Goal: Information Seeking & Learning: Learn about a topic

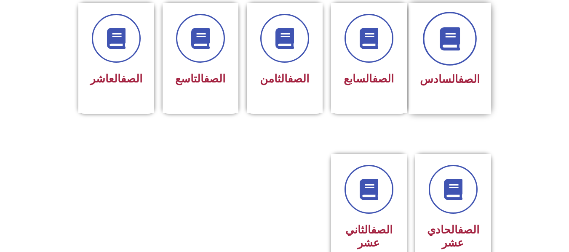
scroll to position [221, 0]
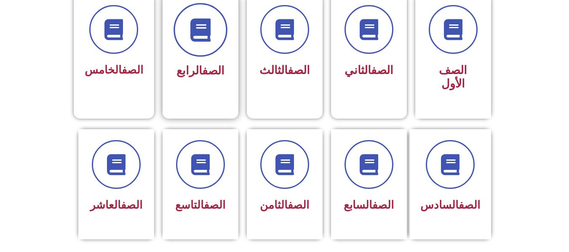
click at [210, 48] on span at bounding box center [200, 30] width 54 height 54
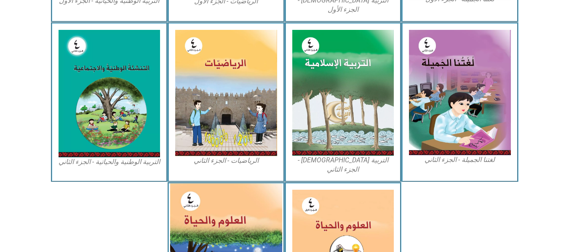
scroll to position [463, 0]
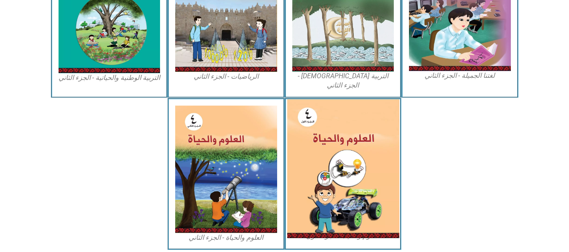
click at [340, 149] on img at bounding box center [343, 168] width 112 height 139
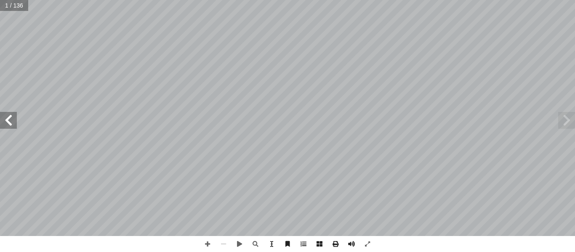
drag, startPoint x: 27, startPoint y: 3, endPoint x: 5, endPoint y: 122, distance: 120.3
click at [5, 122] on span at bounding box center [8, 120] width 17 height 17
click at [10, 122] on span at bounding box center [8, 120] width 17 height 17
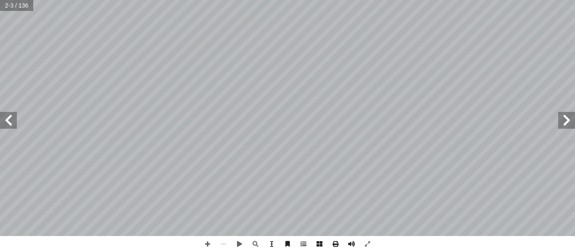
click at [10, 122] on span at bounding box center [8, 120] width 17 height 17
click at [561, 123] on span at bounding box center [566, 120] width 17 height 17
click at [203, 243] on span at bounding box center [207, 244] width 16 height 16
click at [128, 218] on div "٤ ذكر مصدرها. أ علاه، و� أ ورة � ّ لص � في َ لموجودة � َ طعمة أ ل� � ي ّ سم أ �…" at bounding box center [287, 126] width 575 height 252
click at [210, 244] on span at bounding box center [207, 244] width 16 height 16
